Goal: Information Seeking & Learning: Learn about a topic

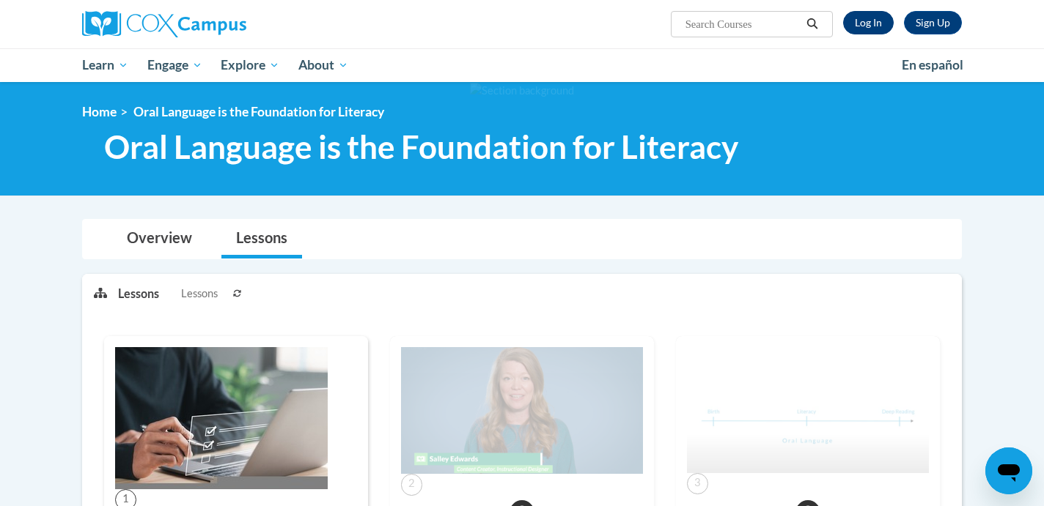
click at [860, 23] on link "Log In" at bounding box center [868, 22] width 51 height 23
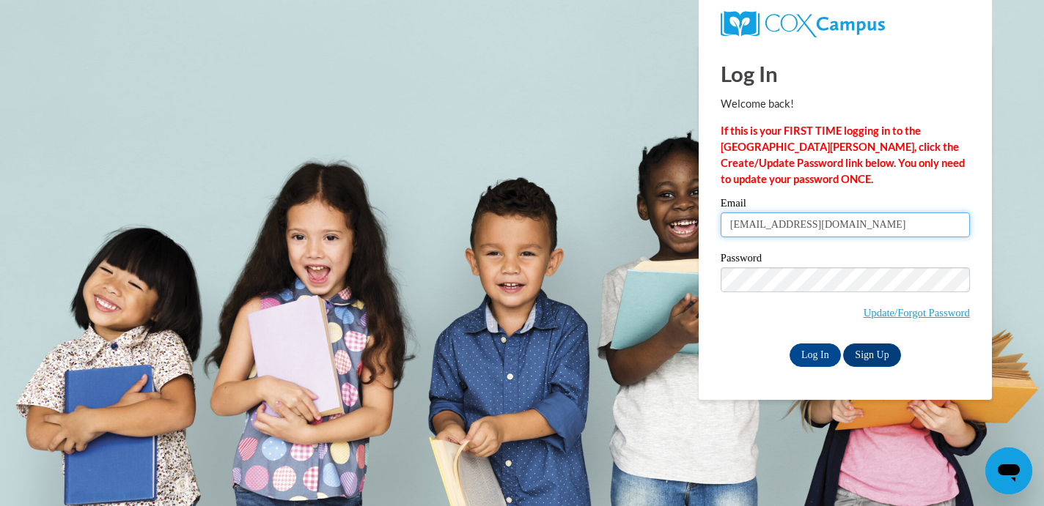
type input "bennettherold@gmail.com"
click at [818, 344] on input "Log In" at bounding box center [814, 355] width 51 height 23
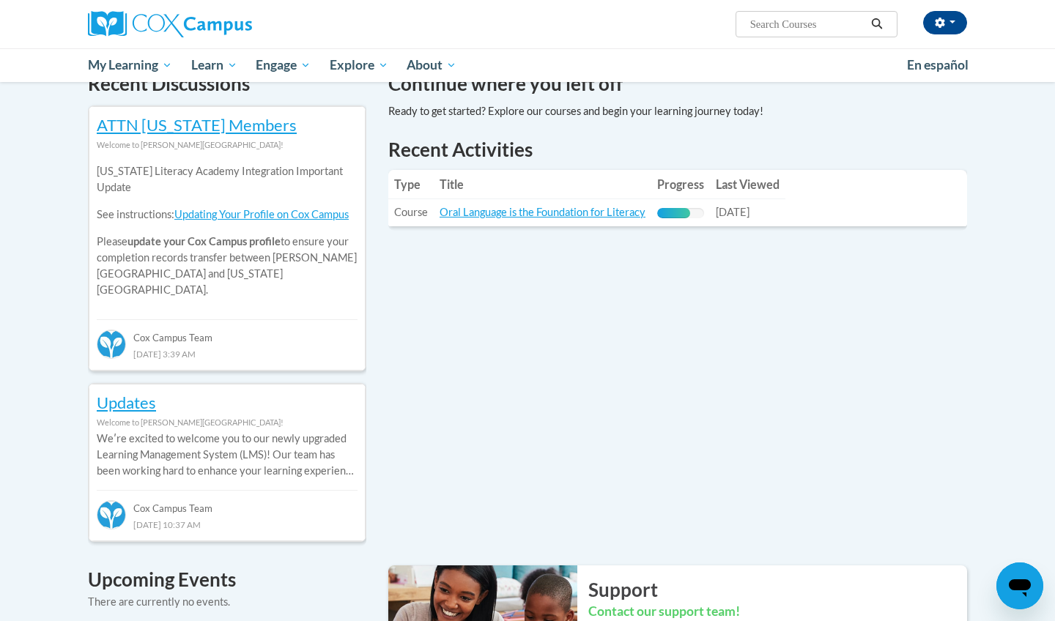
scroll to position [473, 0]
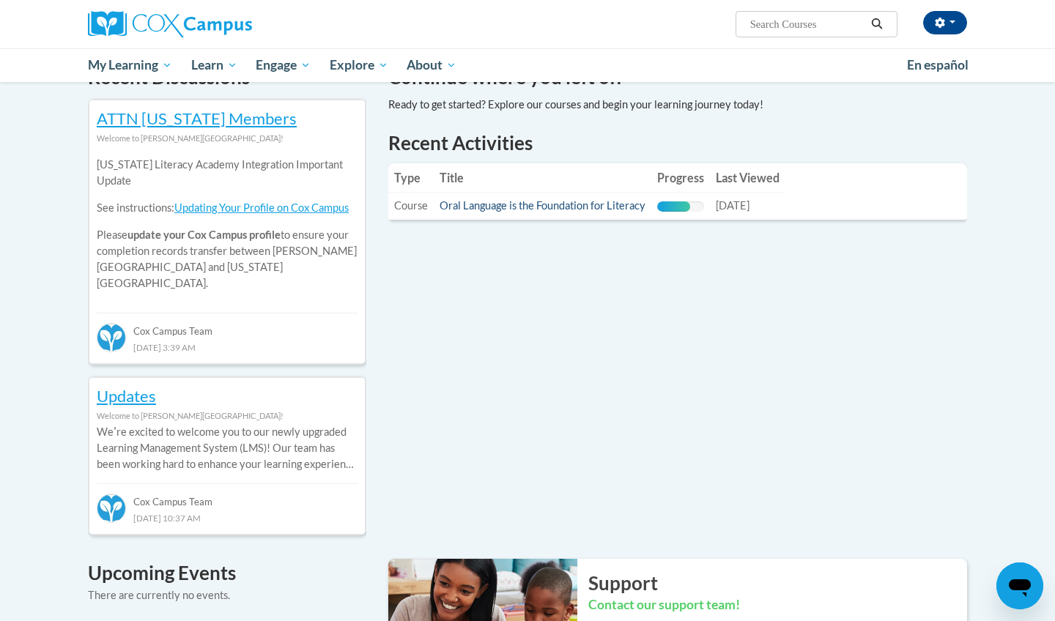
click at [563, 204] on link "Oral Language is the Foundation for Literacy" at bounding box center [543, 205] width 206 height 12
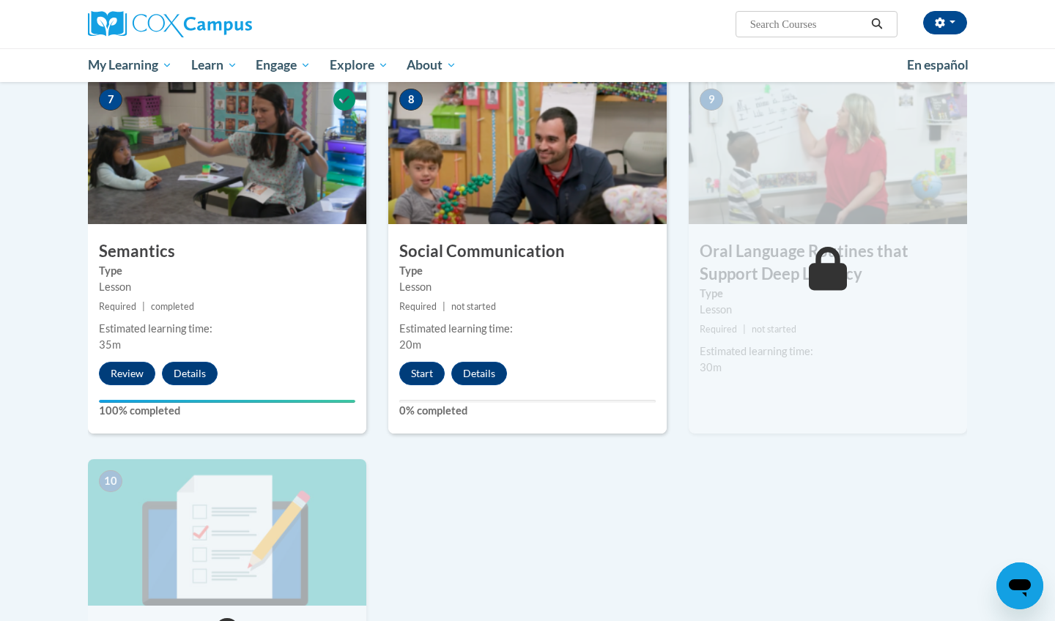
scroll to position [1110, 0]
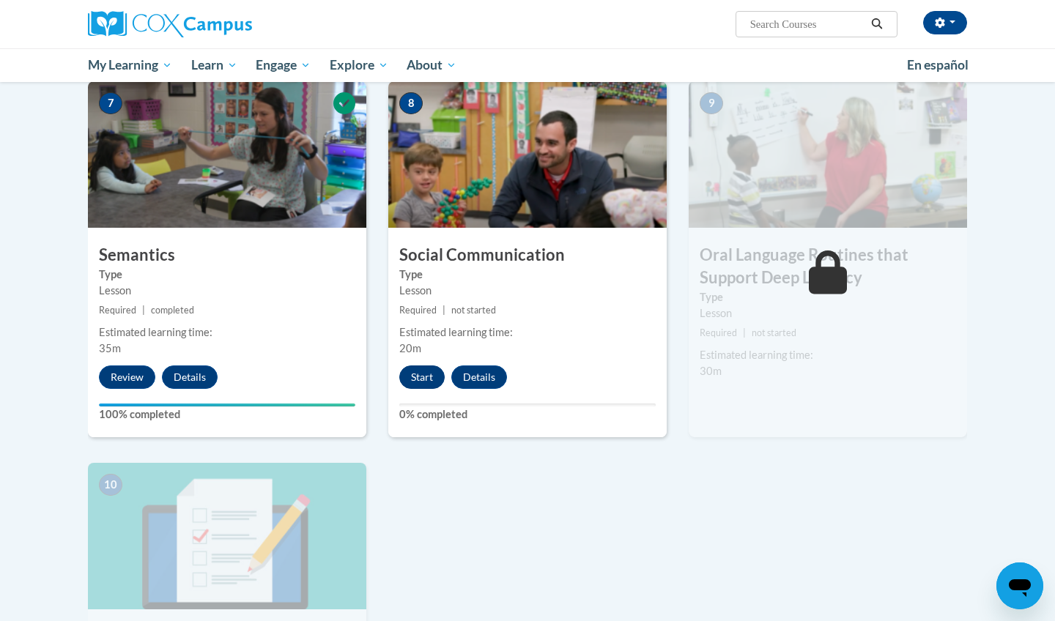
click at [420, 374] on button "Start" at bounding box center [421, 377] width 45 height 23
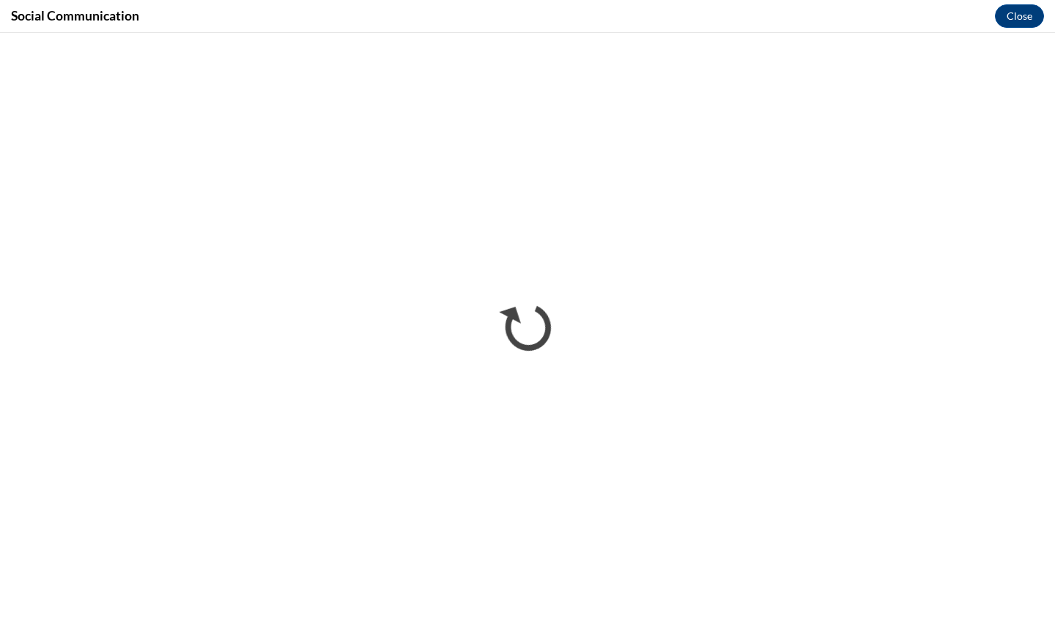
scroll to position [0, 0]
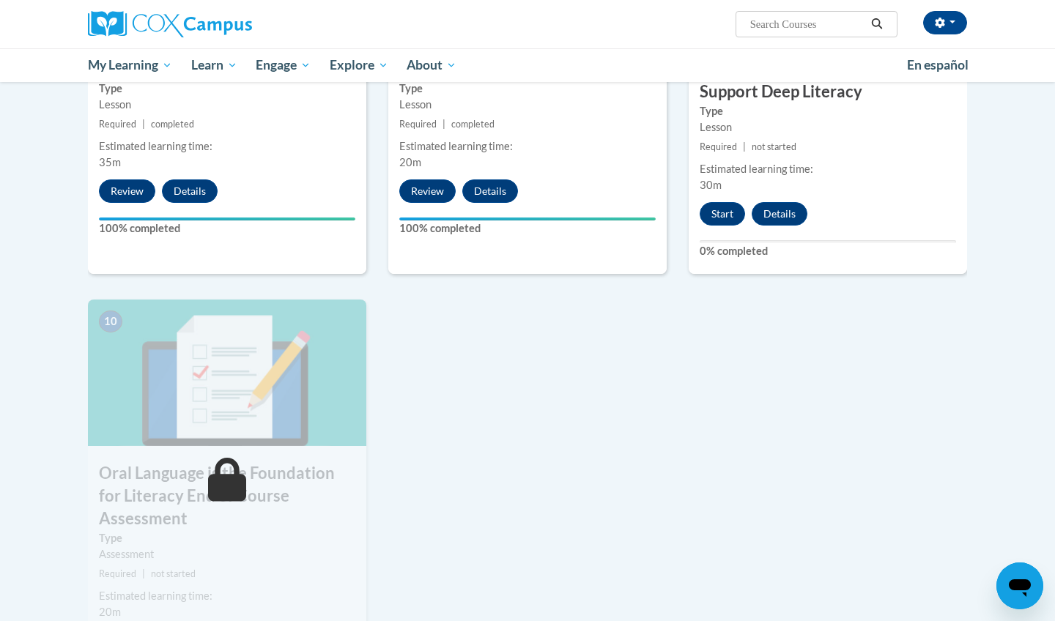
scroll to position [1297, 0]
click at [717, 202] on button "Start" at bounding box center [722, 213] width 45 height 23
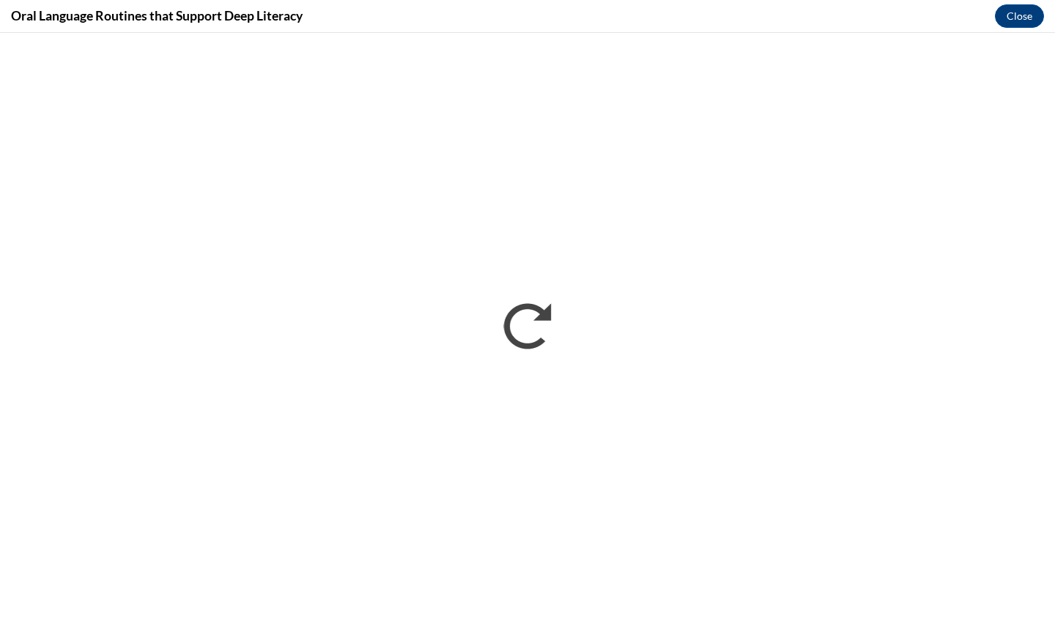
scroll to position [0, 0]
